Goal: Transaction & Acquisition: Purchase product/service

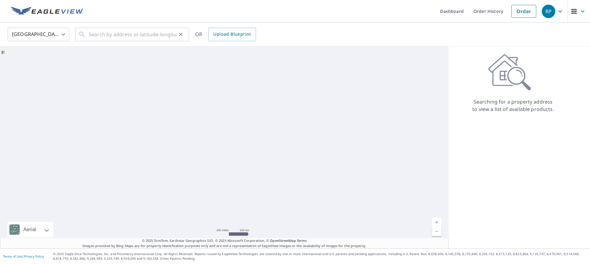
click at [88, 32] on div "​" at bounding box center [132, 35] width 114 height 14
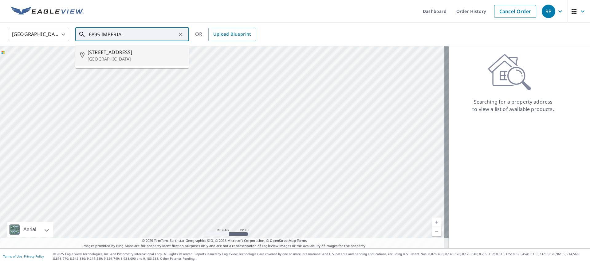
click at [151, 59] on p "[GEOGRAPHIC_DATA]" at bounding box center [136, 59] width 97 height 6
type input "[STREET_ADDRESS]"
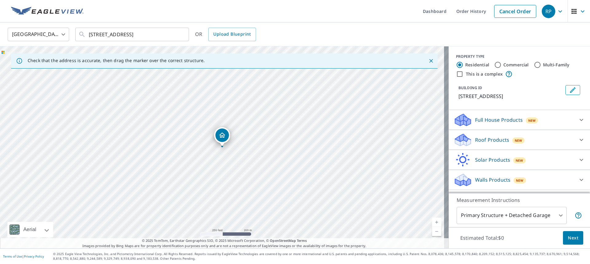
click at [578, 144] on icon at bounding box center [581, 139] width 7 height 7
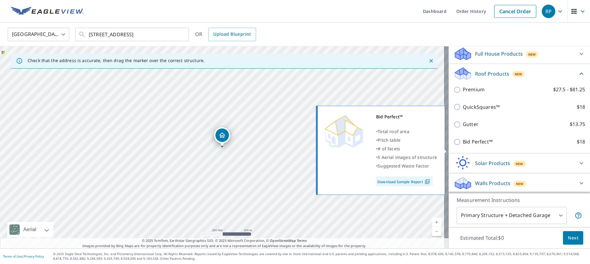
scroll to position [74, 0]
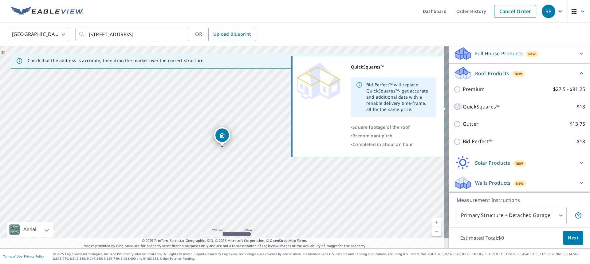
click at [454, 107] on input "QuickSquares™ $18" at bounding box center [458, 106] width 9 height 7
checkbox input "true"
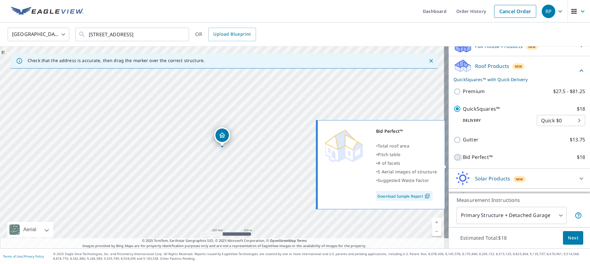
click at [454, 161] on input "Bid Perfect™ $18" at bounding box center [458, 157] width 9 height 7
checkbox input "true"
checkbox input "false"
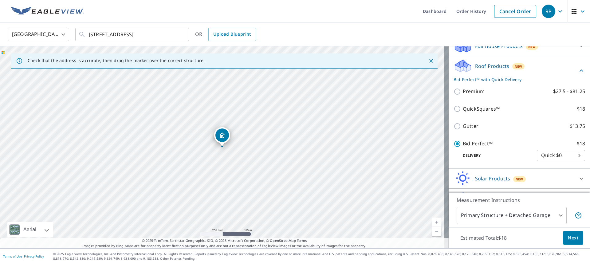
click at [571, 237] on span "Next" at bounding box center [573, 238] width 10 height 8
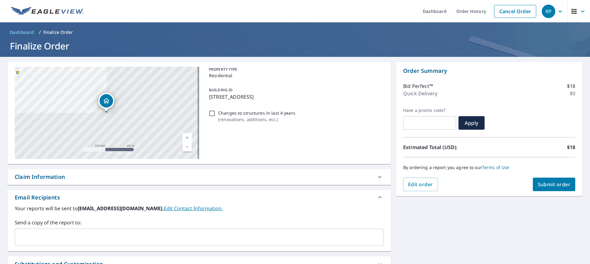
click at [550, 187] on span "Submit order" at bounding box center [554, 184] width 33 height 7
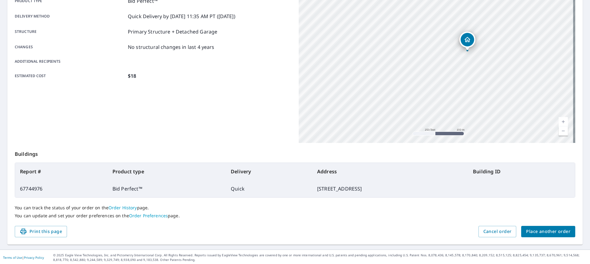
scroll to position [98, 0]
click at [544, 230] on span "Place another order" at bounding box center [548, 231] width 44 height 8
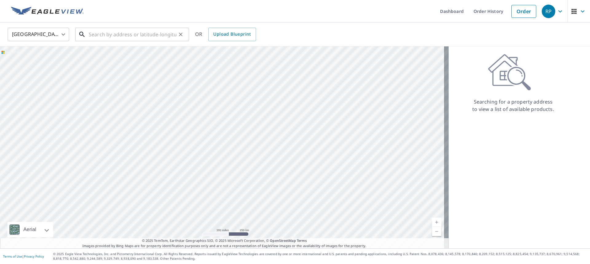
click at [98, 33] on input "text" at bounding box center [133, 34] width 88 height 17
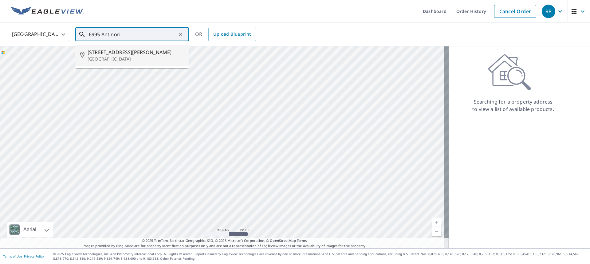
click at [89, 60] on p "[GEOGRAPHIC_DATA]" at bounding box center [136, 59] width 97 height 6
type input "[STREET_ADDRESS][PERSON_NAME]"
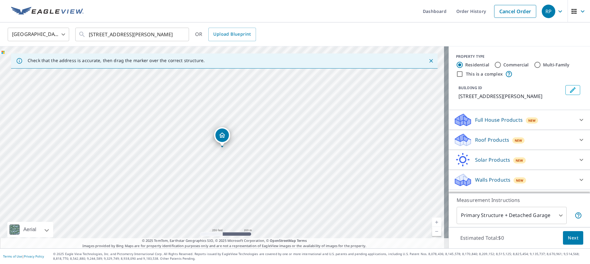
click at [578, 144] on icon at bounding box center [581, 139] width 7 height 7
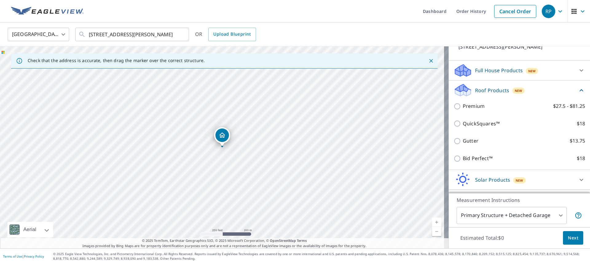
scroll to position [61, 0]
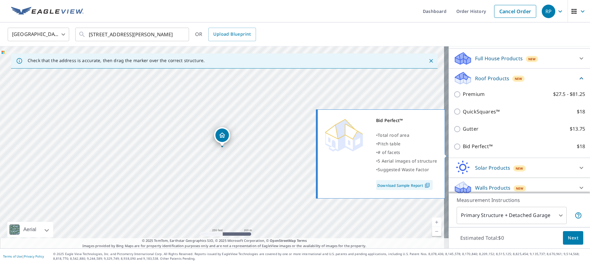
click at [454, 150] on input "Bid Perfect™ $18" at bounding box center [458, 146] width 9 height 7
checkbox input "true"
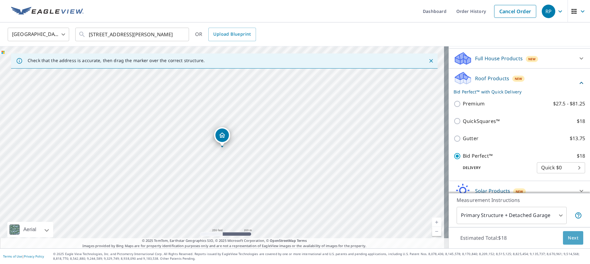
click at [568, 237] on span "Next" at bounding box center [573, 238] width 10 height 8
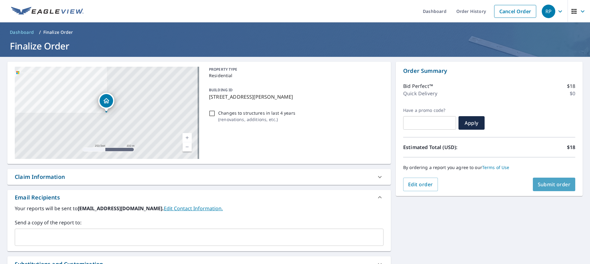
click at [540, 184] on span "Submit order" at bounding box center [554, 184] width 33 height 7
